Goal: Navigation & Orientation: Understand site structure

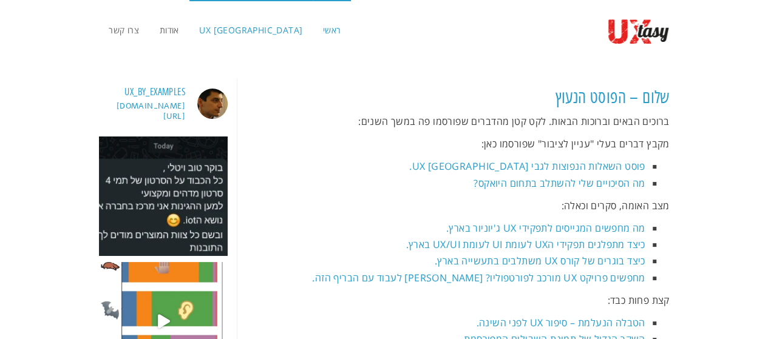
click at [229, 22] on link "UX [GEOGRAPHIC_DATA]" at bounding box center [251, 30] width 124 height 61
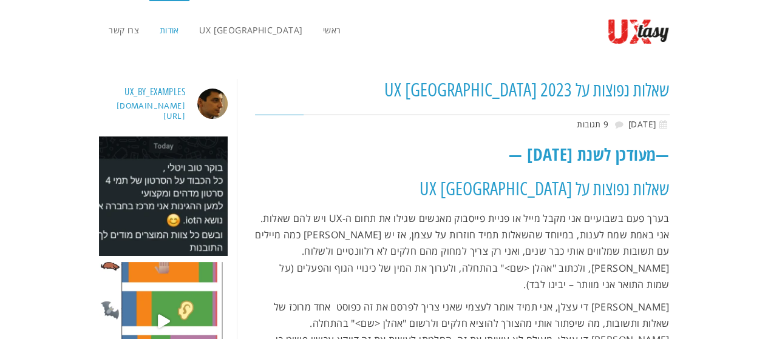
click at [166, 33] on span "אודות" at bounding box center [169, 30] width 19 height 12
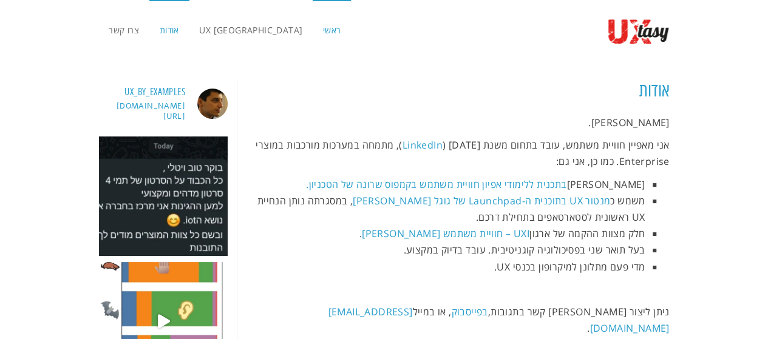
click at [313, 36] on link "ראשי" at bounding box center [332, 30] width 38 height 61
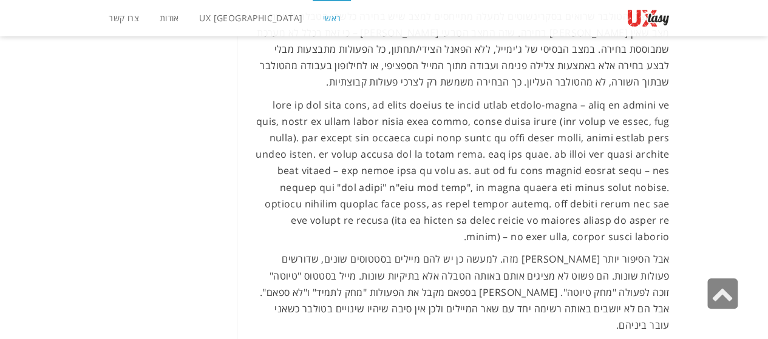
scroll to position [15948, 0]
